Goal: Task Accomplishment & Management: Manage account settings

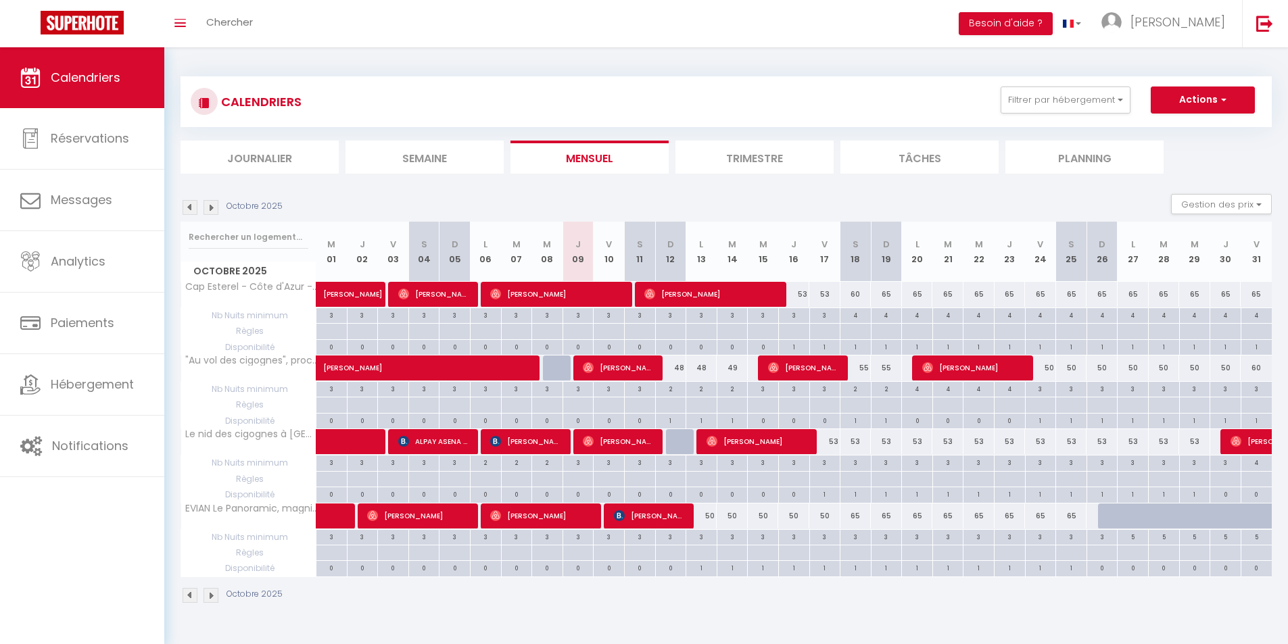
click at [674, 536] on div "3" at bounding box center [671, 536] width 30 height 13
type input "3"
type input "Dim 12 Octobre 2025"
type input "Lun 13 Octobre 2025"
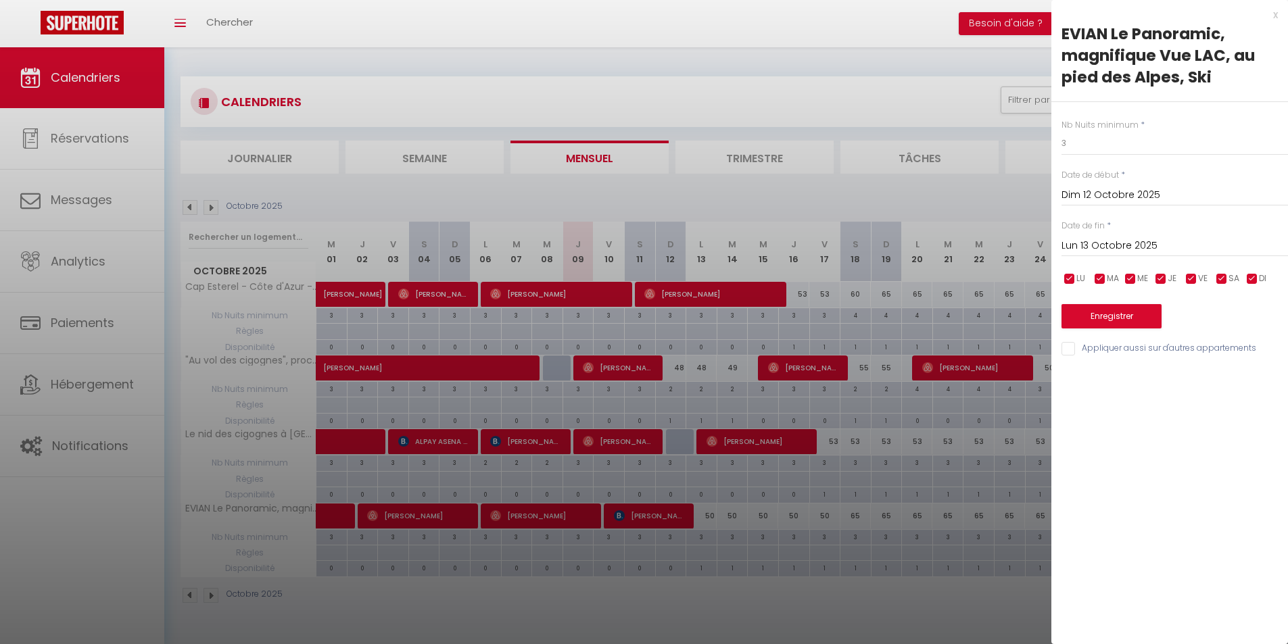
click at [1277, 20] on div "x" at bounding box center [1164, 15] width 227 height 16
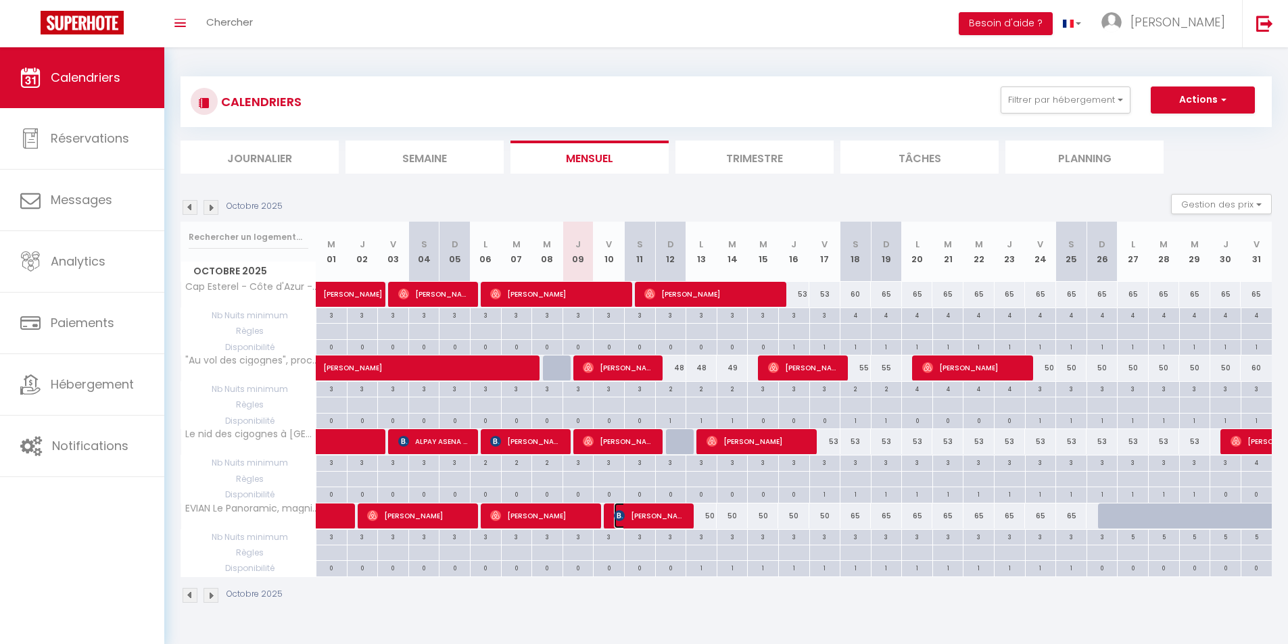
click at [680, 514] on span "[PERSON_NAME]" at bounding box center [650, 516] width 72 height 26
select select "OK"
select select "0"
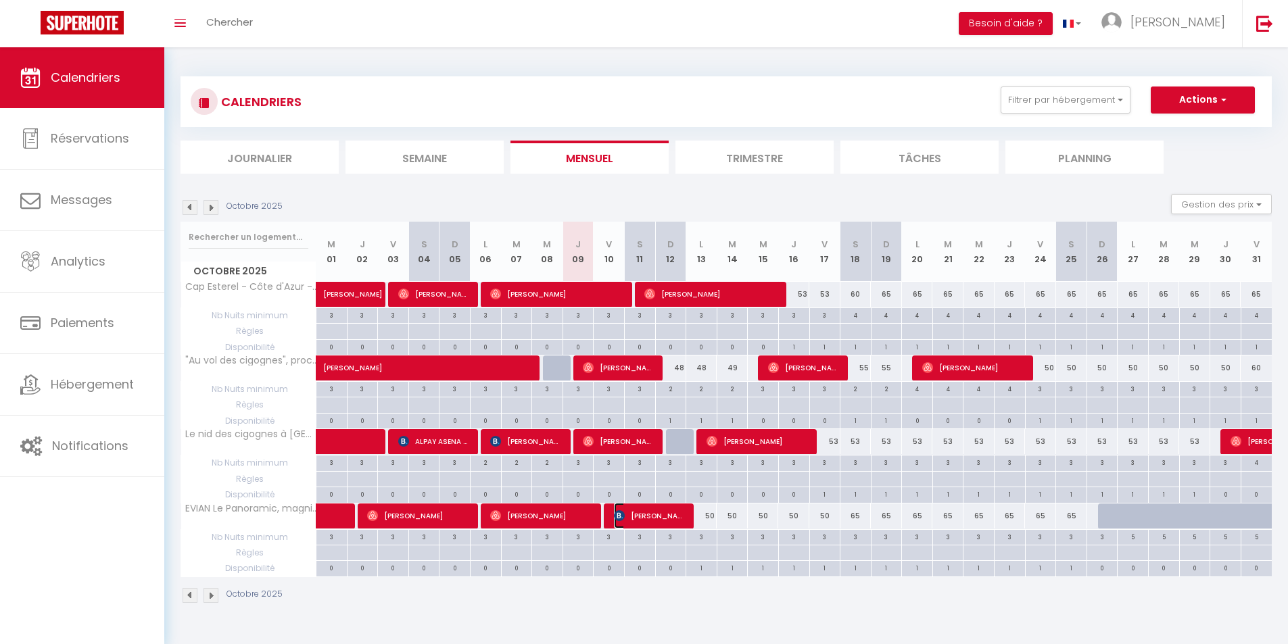
select select "1"
select select
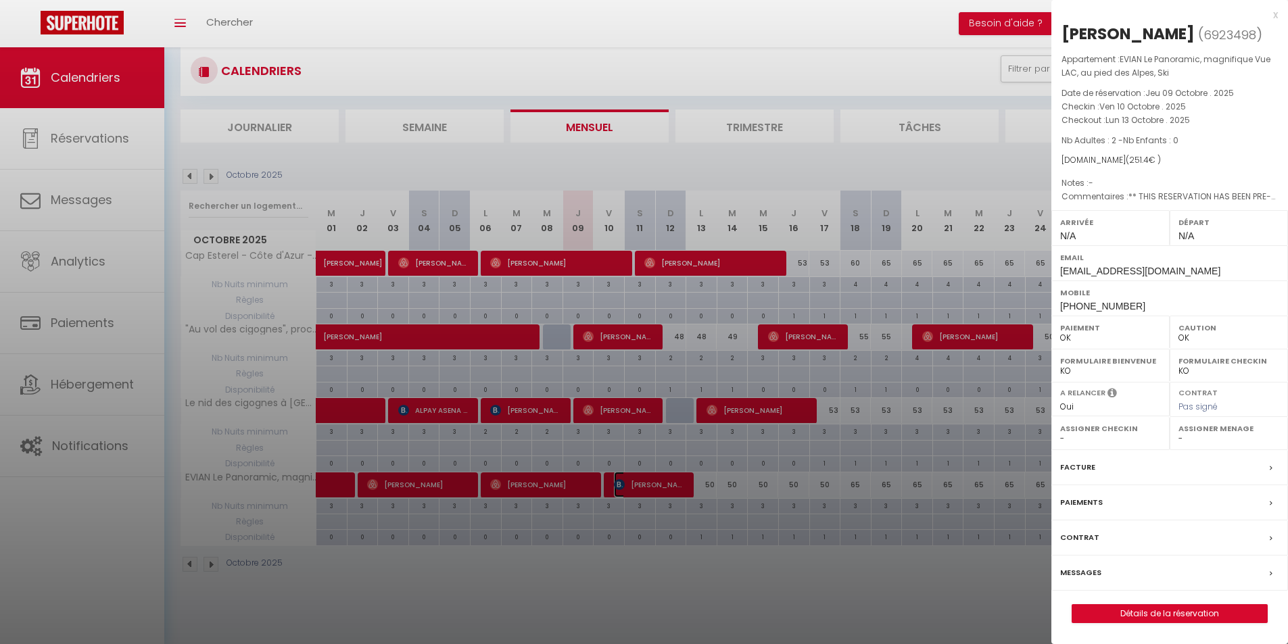
scroll to position [47, 0]
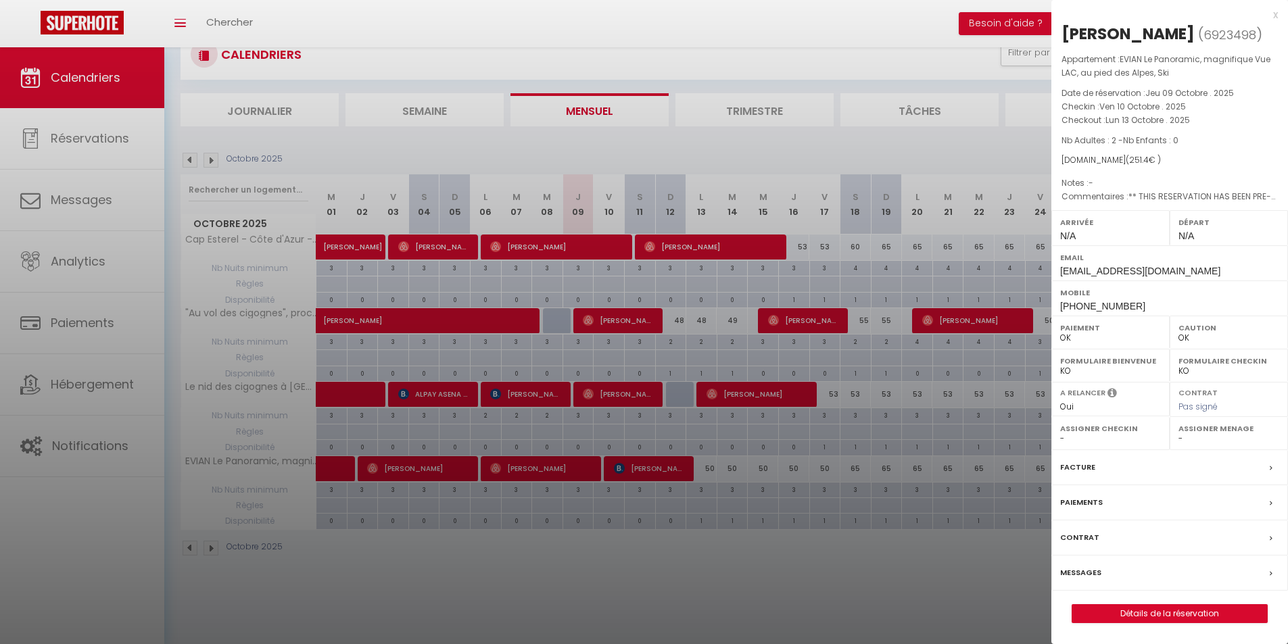
click at [1100, 504] on label "Paiements" at bounding box center [1081, 503] width 43 height 14
